Goal: Find specific page/section: Find specific page/section

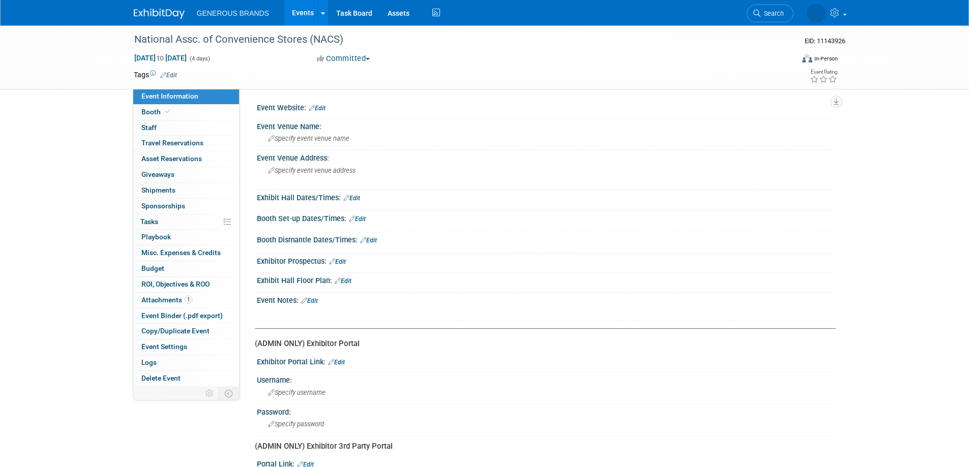
scroll to position [117, 0]
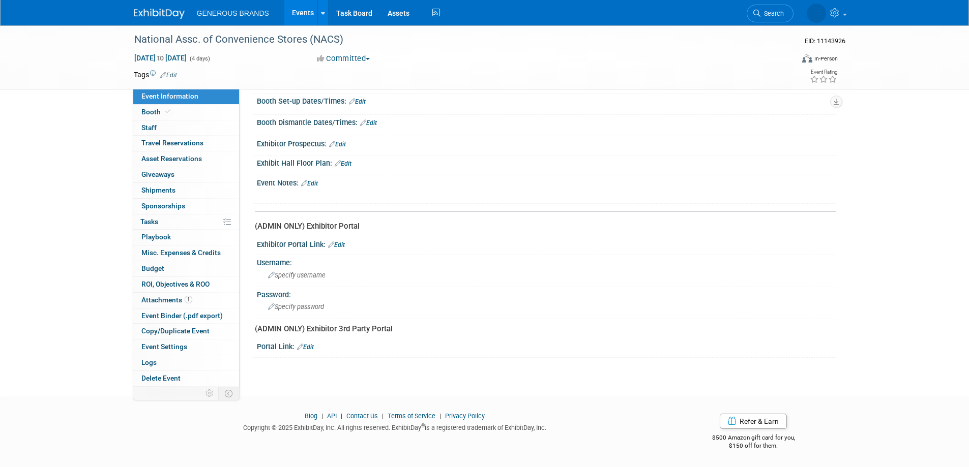
click at [159, 10] on img at bounding box center [159, 14] width 51 height 10
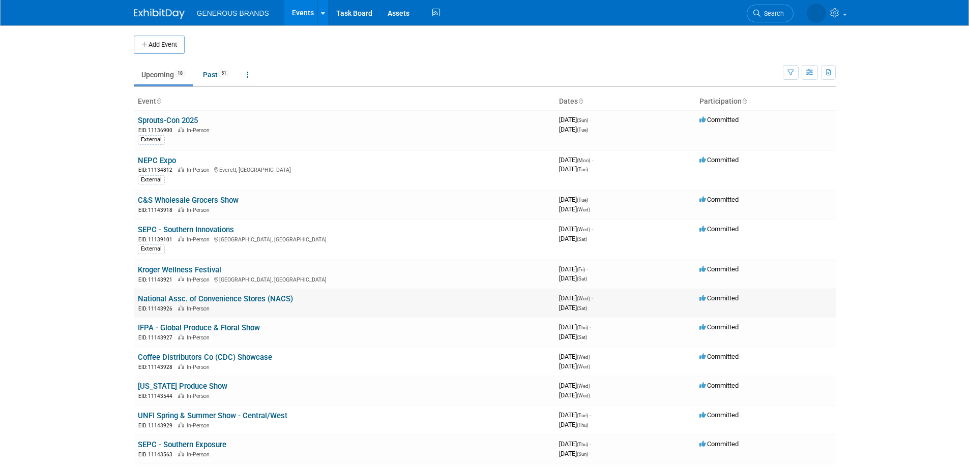
click at [237, 301] on link "National Assc. of Convenience Stores (NACS)" at bounding box center [215, 298] width 155 height 9
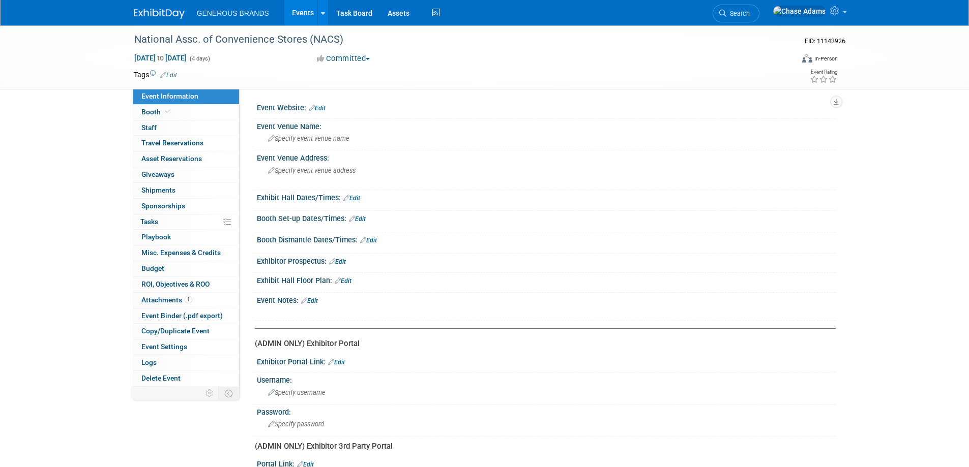
click at [63, 79] on div "National Assc. of Convenience Stores (NACS) EID: 11143926 [DATE] to [DATE] (4 d…" at bounding box center [484, 57] width 969 height 64
